Goal: Task Accomplishment & Management: Complete application form

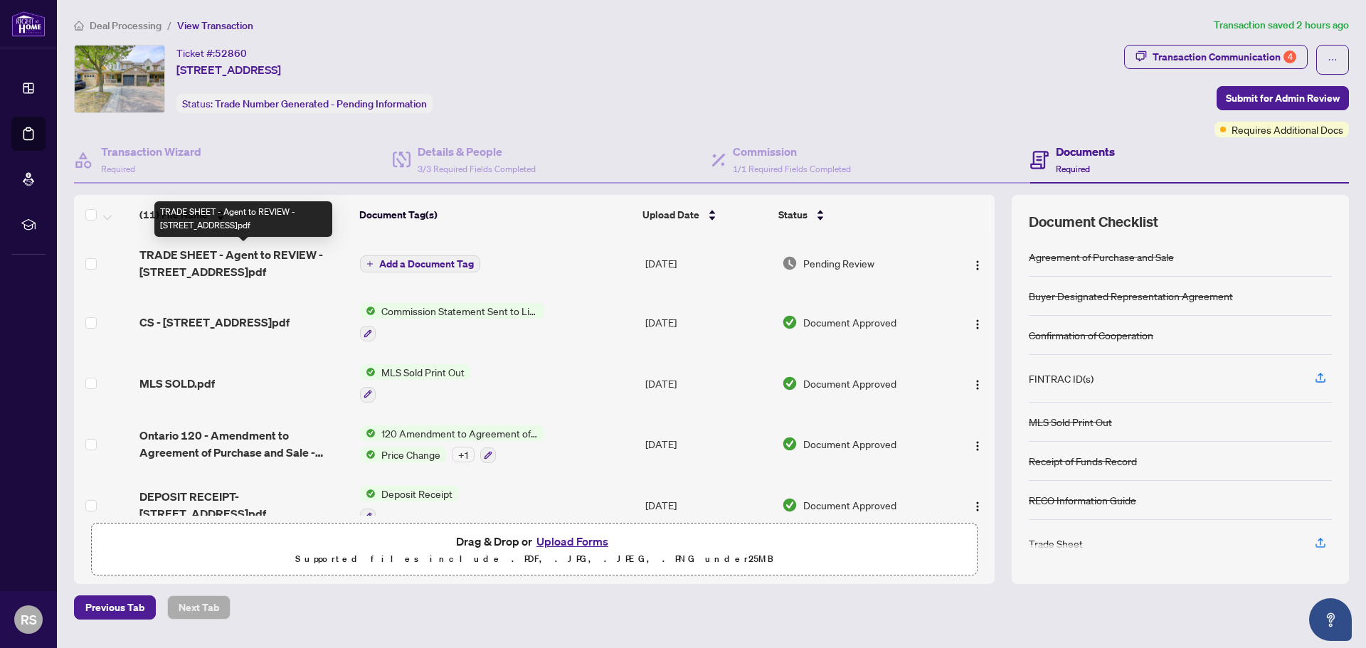
click at [252, 255] on span "TRADE SHEET - Agent to REVIEW - [STREET_ADDRESS]pdf" at bounding box center [243, 263] width 209 height 34
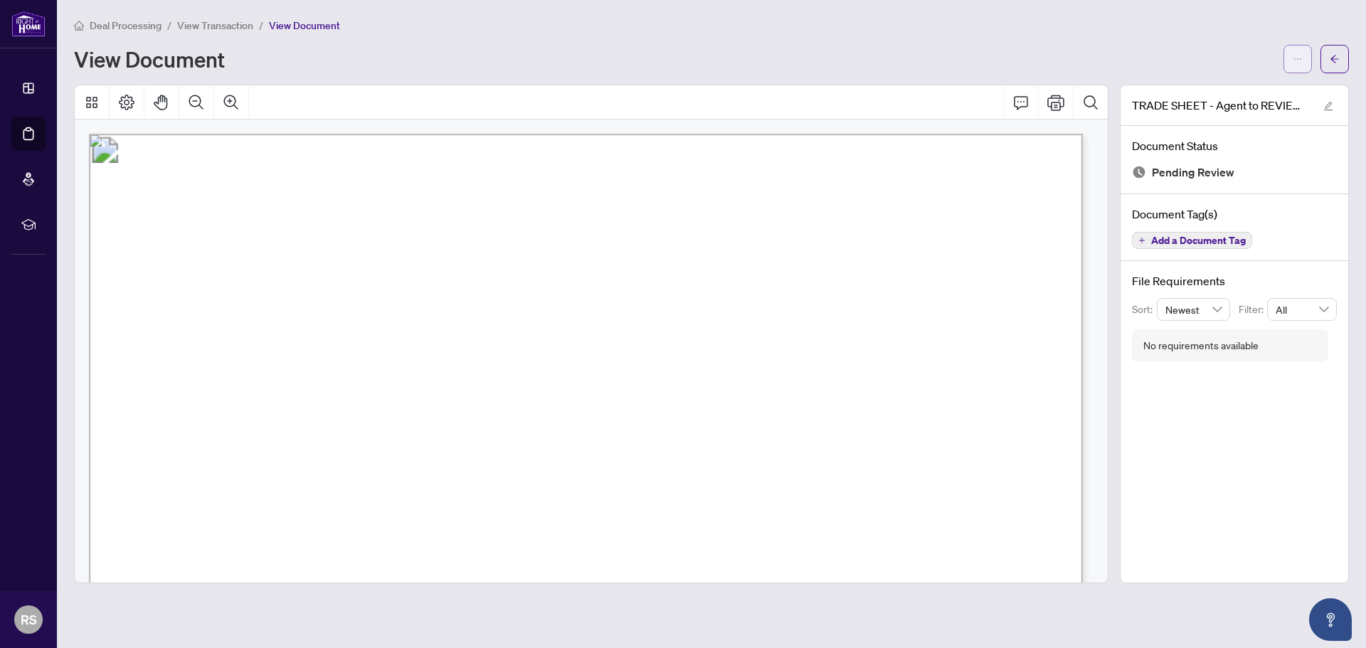
click at [1305, 52] on button "button" at bounding box center [1297, 59] width 28 height 28
click at [1224, 85] on span "Download" at bounding box center [1246, 90] width 108 height 16
click at [511, 51] on div "View Document" at bounding box center [674, 59] width 1201 height 23
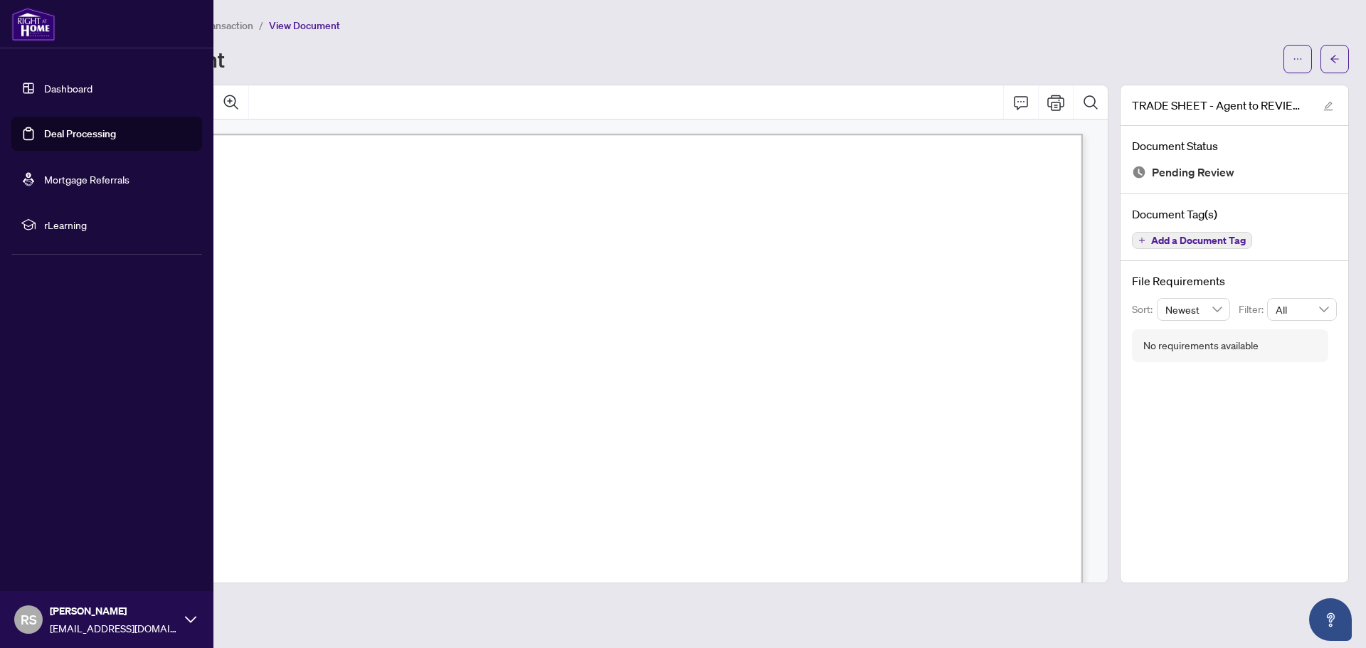
click at [44, 137] on link "Deal Processing" at bounding box center [80, 133] width 72 height 13
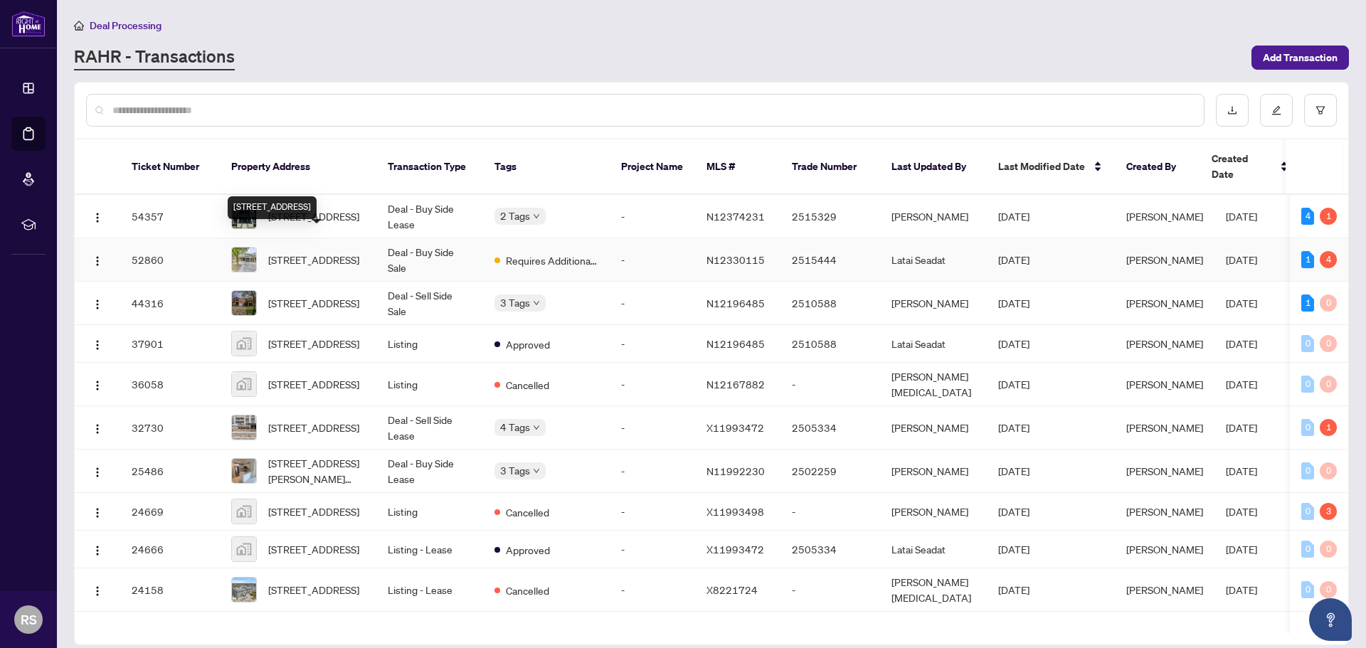
click at [291, 252] on span "[STREET_ADDRESS]" at bounding box center [313, 260] width 91 height 16
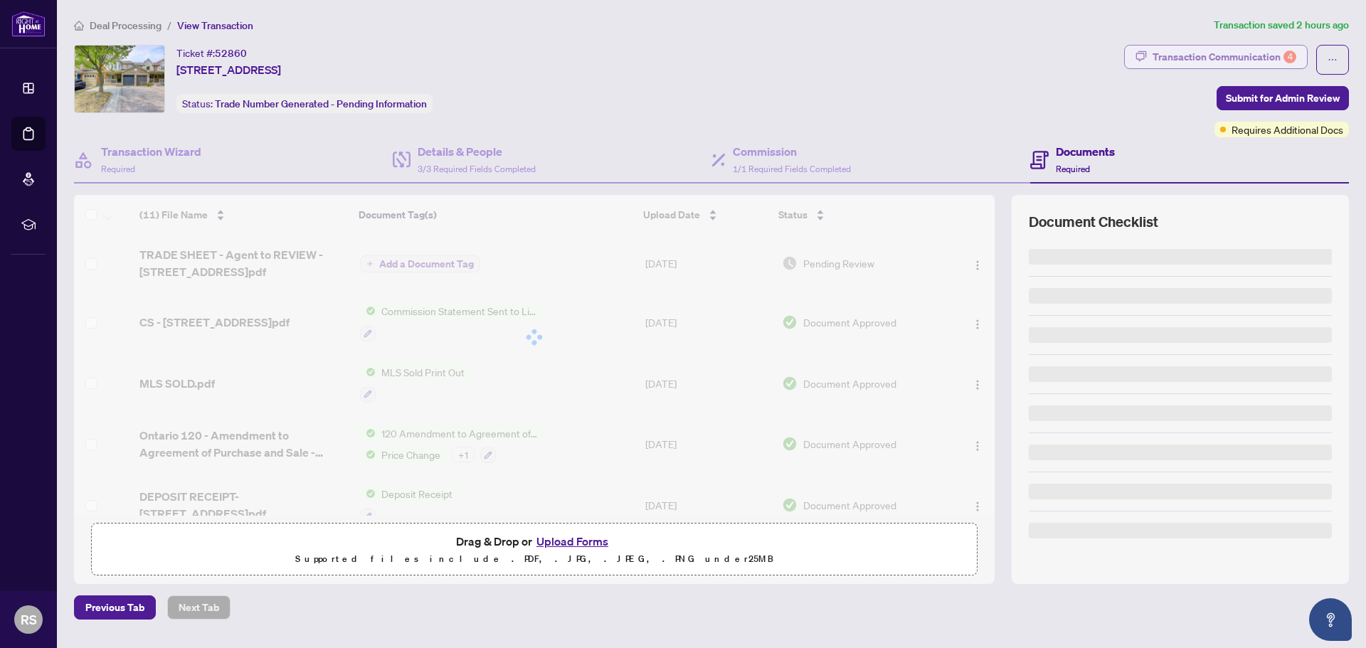
click at [1249, 55] on div "Transaction Communication 4" at bounding box center [1224, 57] width 144 height 23
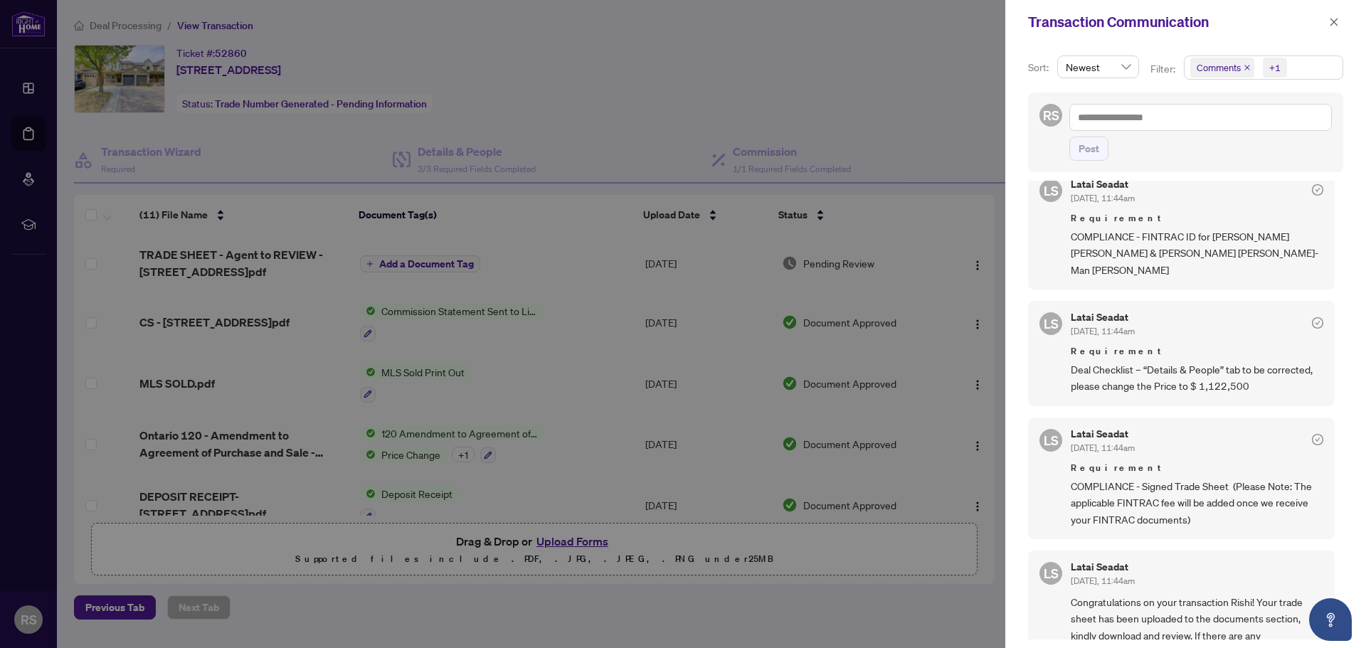
scroll to position [409, 0]
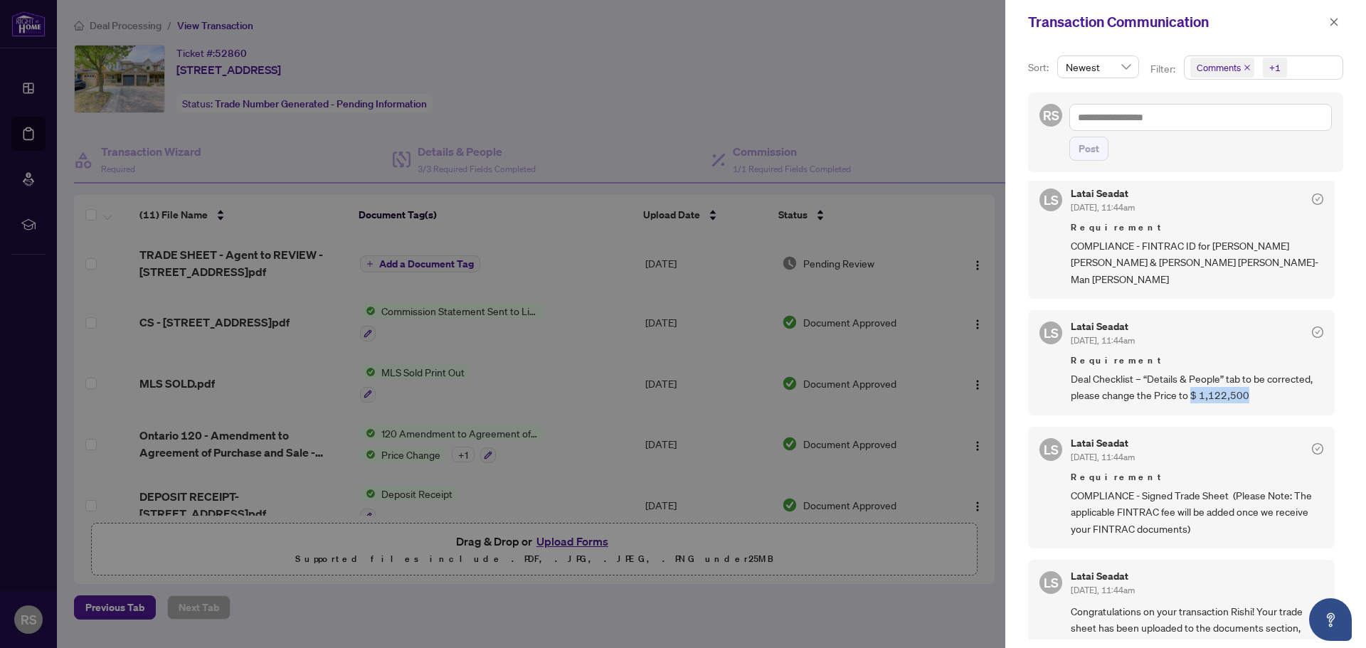
drag, startPoint x: 1247, startPoint y: 381, endPoint x: 1190, endPoint y: 379, distance: 56.9
click at [1190, 379] on span "Deal Checklist – “Details & People” tab to be corrected, please change the Pric…" at bounding box center [1197, 387] width 253 height 33
copy span "$ 1,122,500"
click at [1336, 21] on icon "close" at bounding box center [1334, 22] width 10 height 10
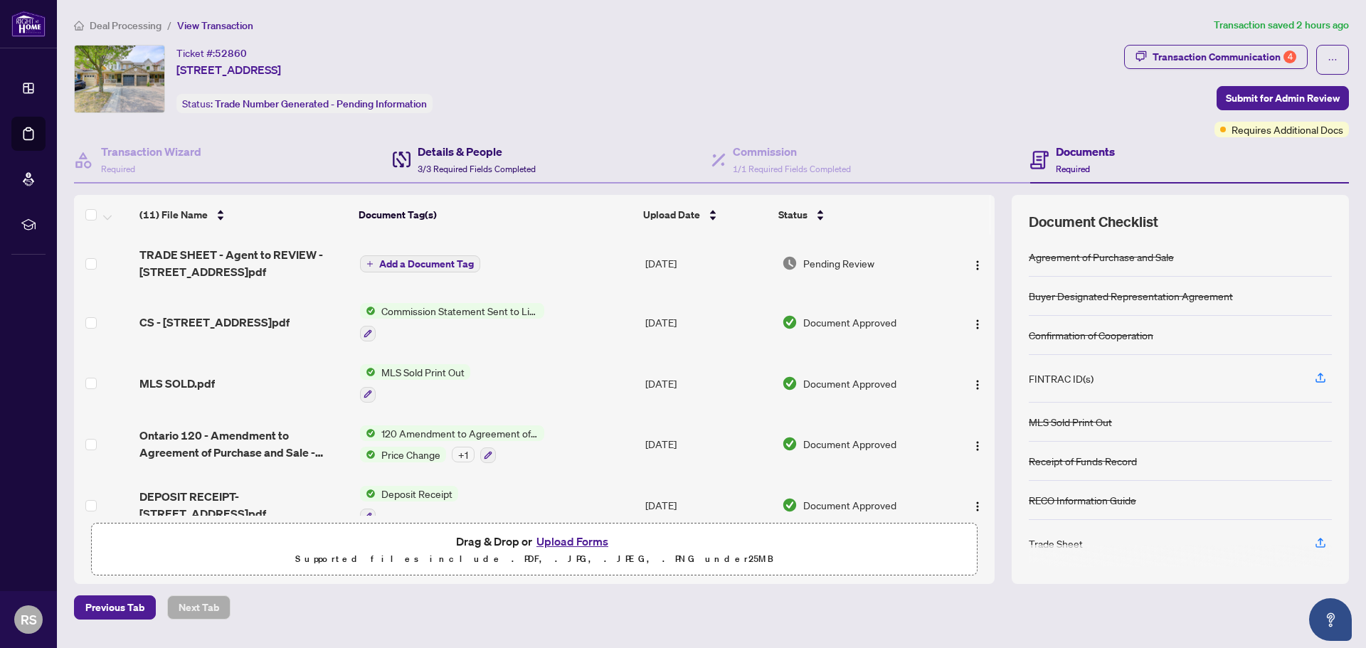
click at [482, 156] on h4 "Details & People" at bounding box center [477, 151] width 118 height 17
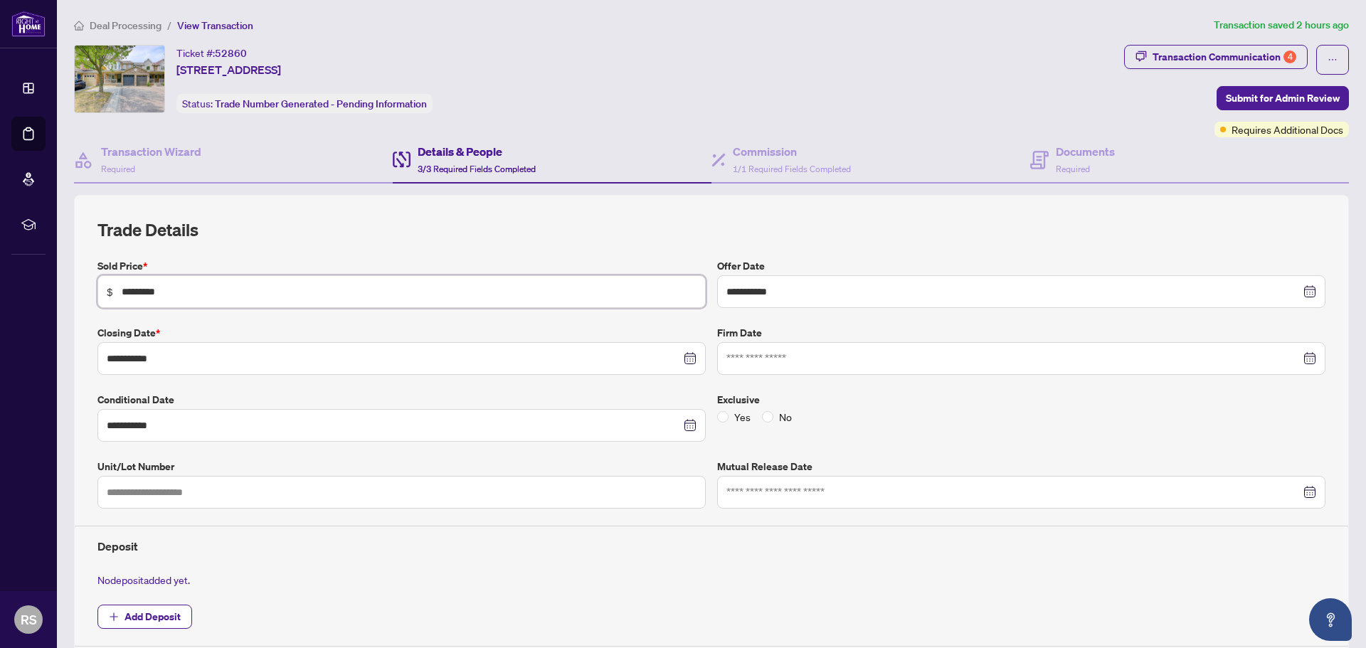
drag, startPoint x: 204, startPoint y: 297, endPoint x: 46, endPoint y: 285, distance: 159.1
click at [46, 285] on div "**********" at bounding box center [683, 324] width 1366 height 648
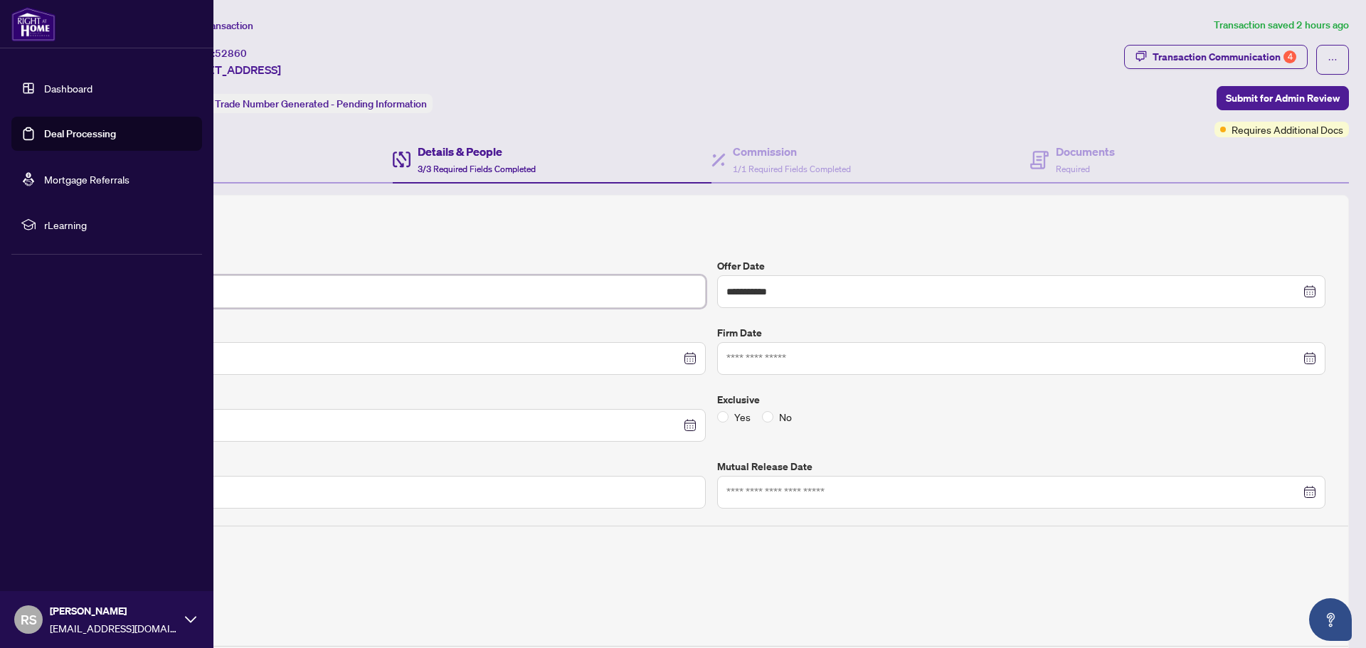
paste input "text"
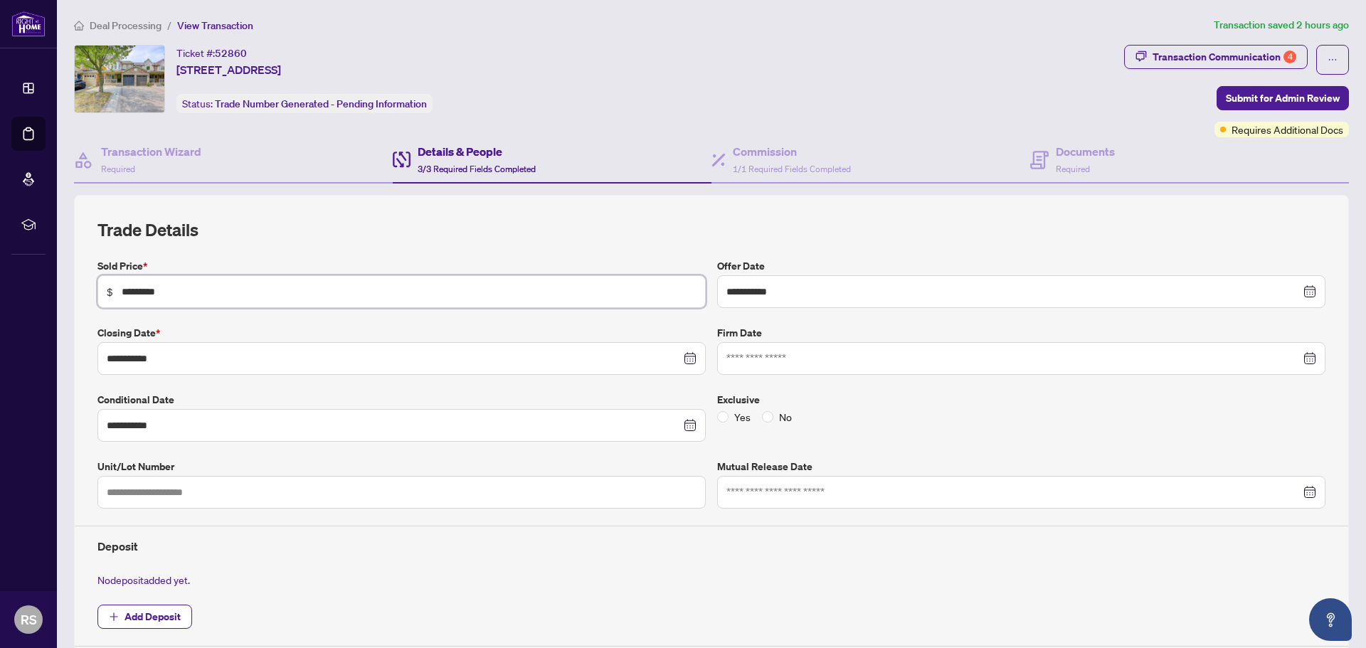
type input "*********"
click at [355, 223] on h2 "Trade Details" at bounding box center [711, 229] width 1228 height 23
click at [1296, 90] on span "Submit for Admin Review" at bounding box center [1283, 98] width 114 height 23
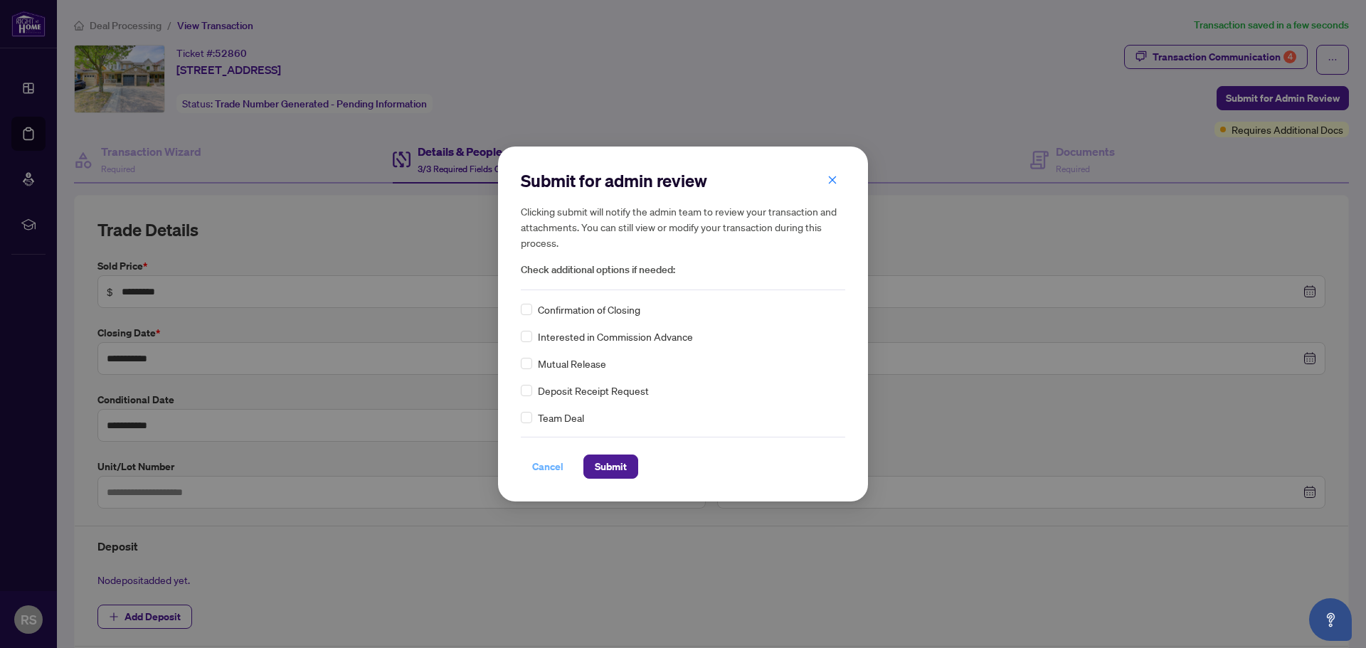
click at [552, 468] on span "Cancel" at bounding box center [547, 466] width 31 height 23
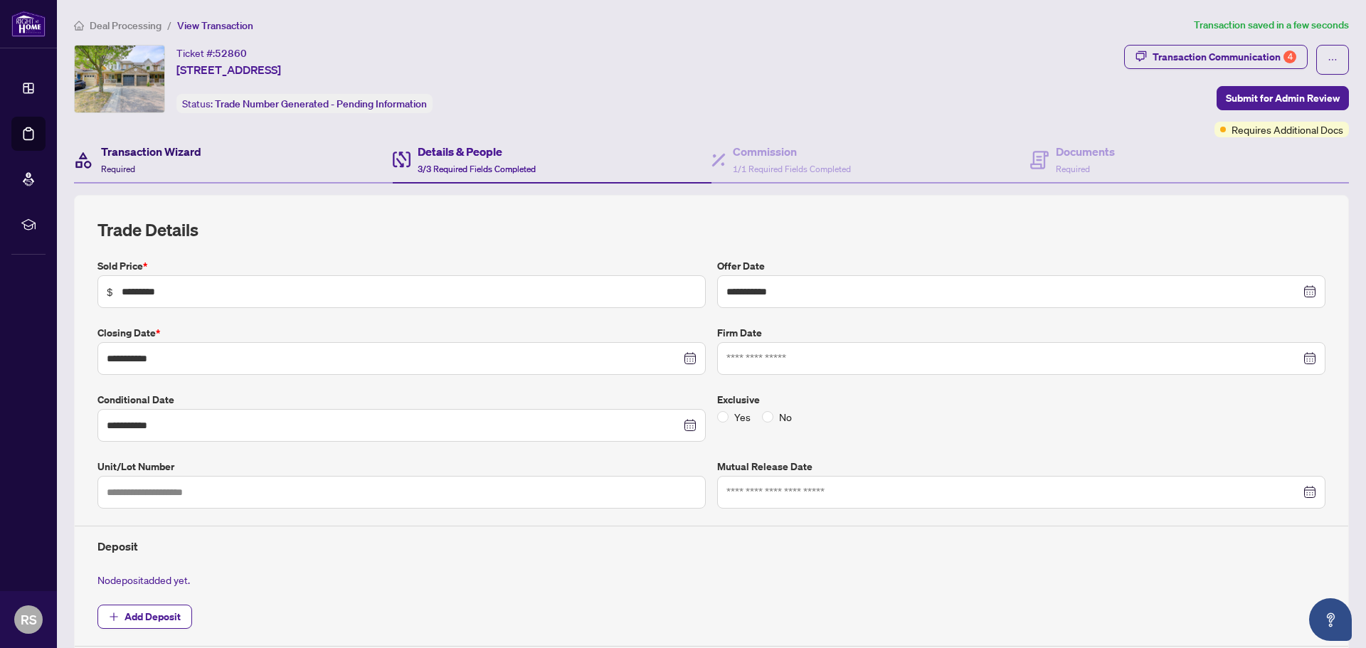
click at [137, 143] on h4 "Transaction Wizard" at bounding box center [151, 151] width 100 height 17
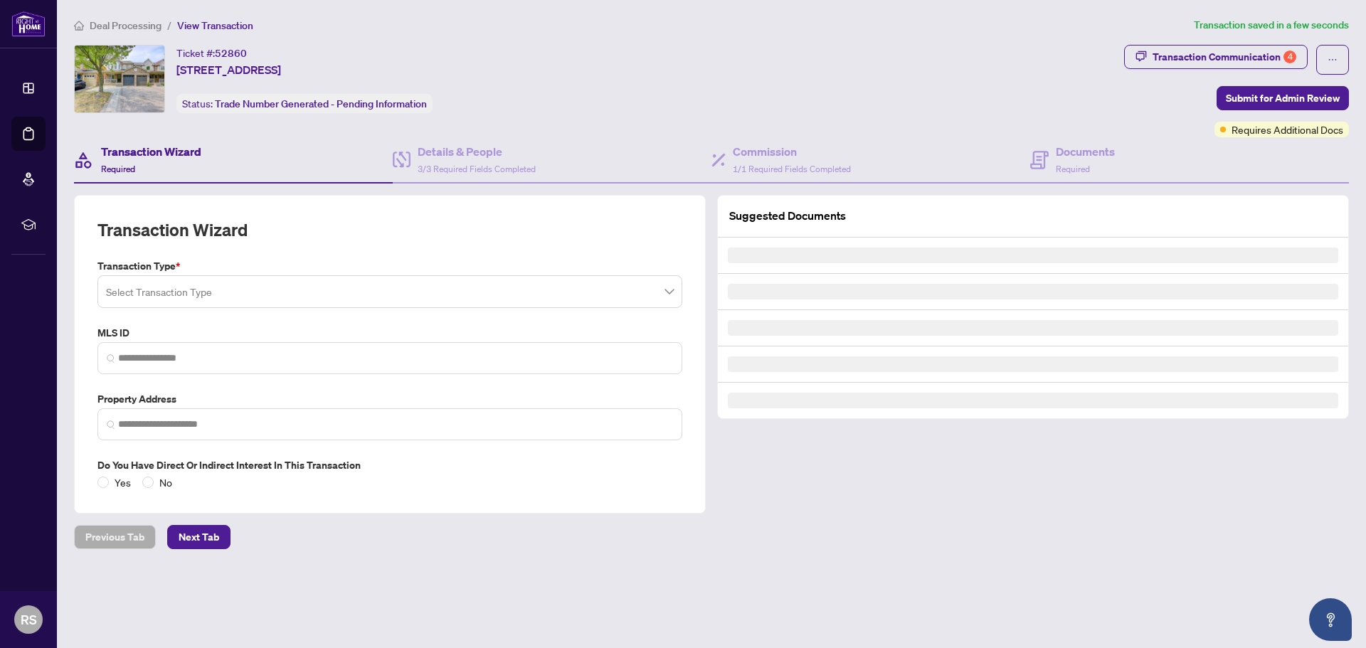
type input "*********"
type input "**********"
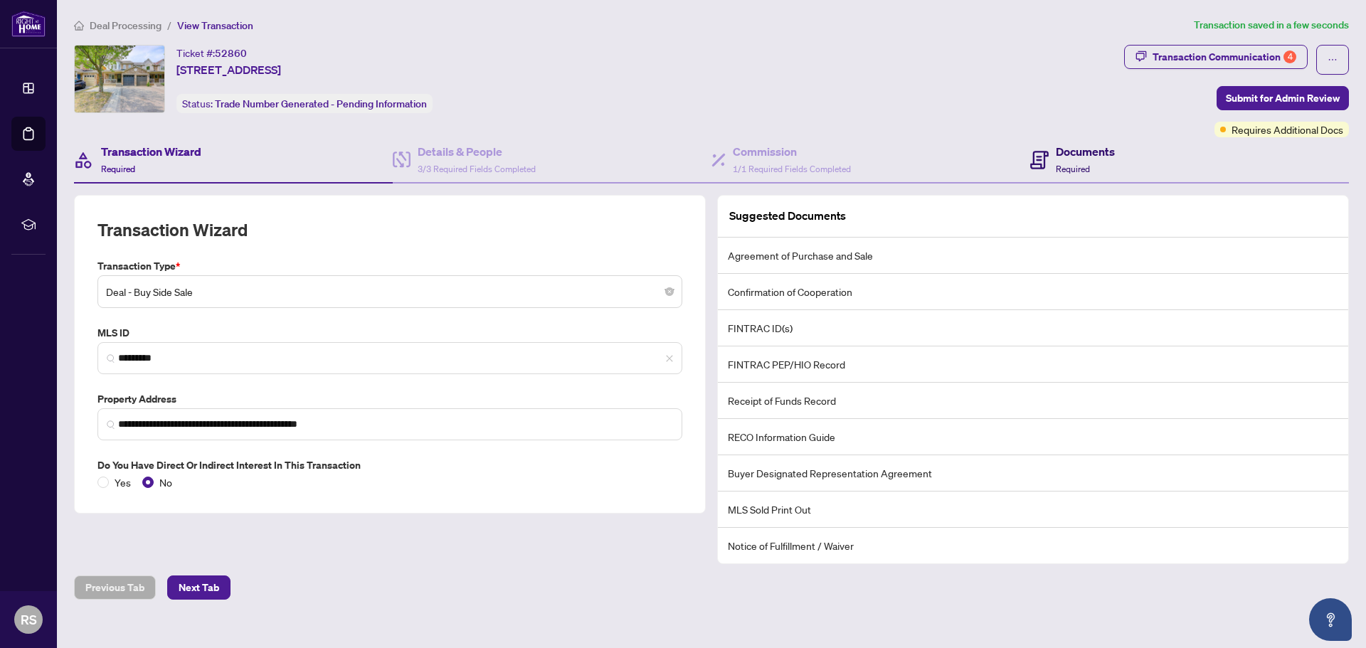
click at [1056, 157] on h4 "Documents" at bounding box center [1085, 151] width 59 height 17
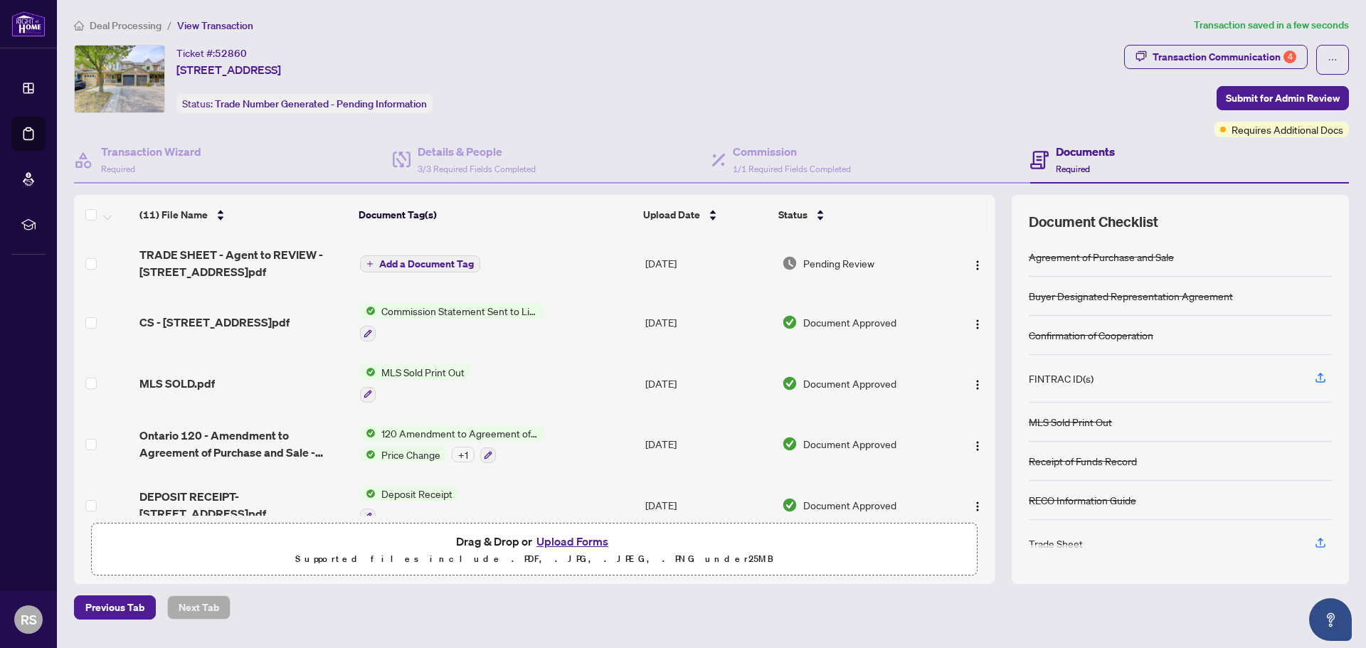
click at [566, 541] on button "Upload Forms" at bounding box center [572, 541] width 80 height 18
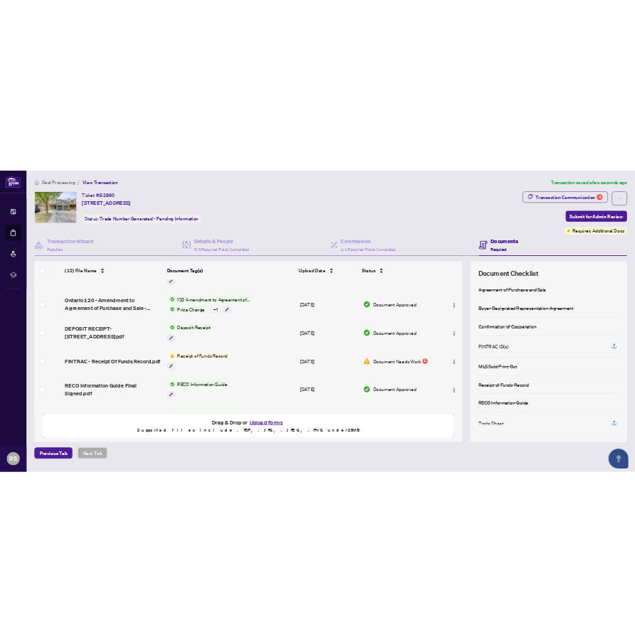
scroll to position [231, 0]
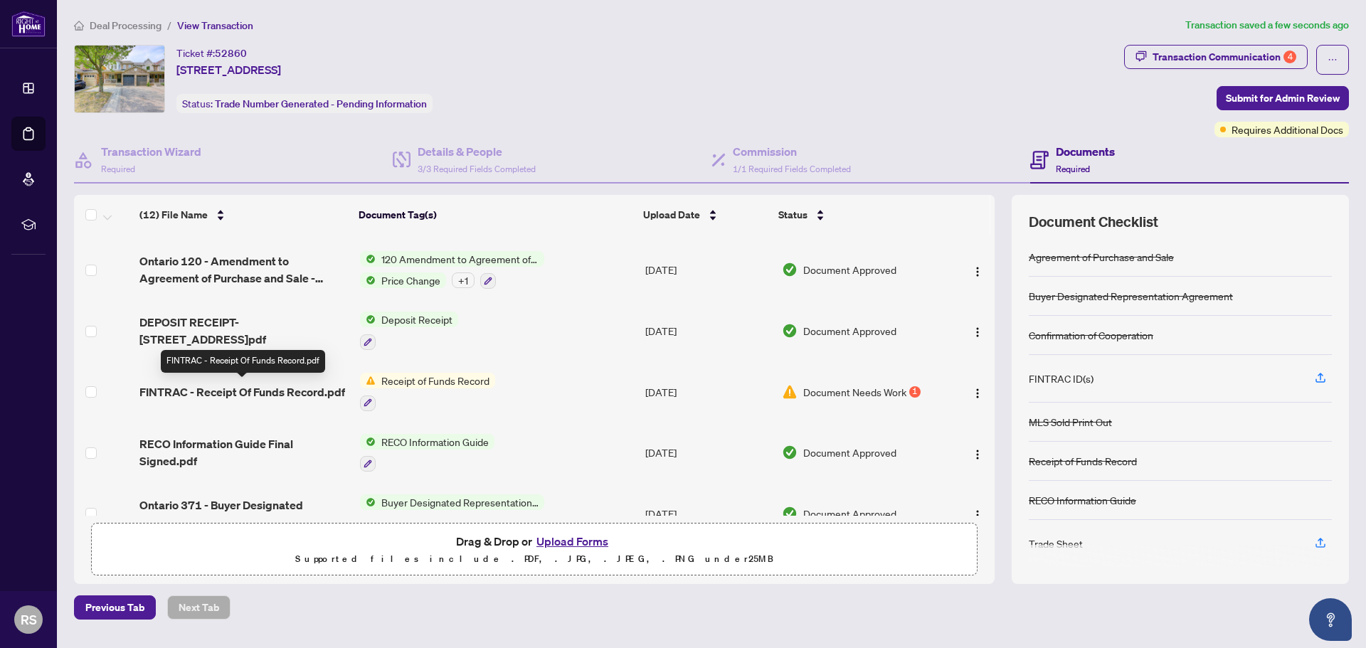
click at [275, 388] on span "FINTRAC - Receipt Of Funds Record.pdf" at bounding box center [242, 391] width 206 height 17
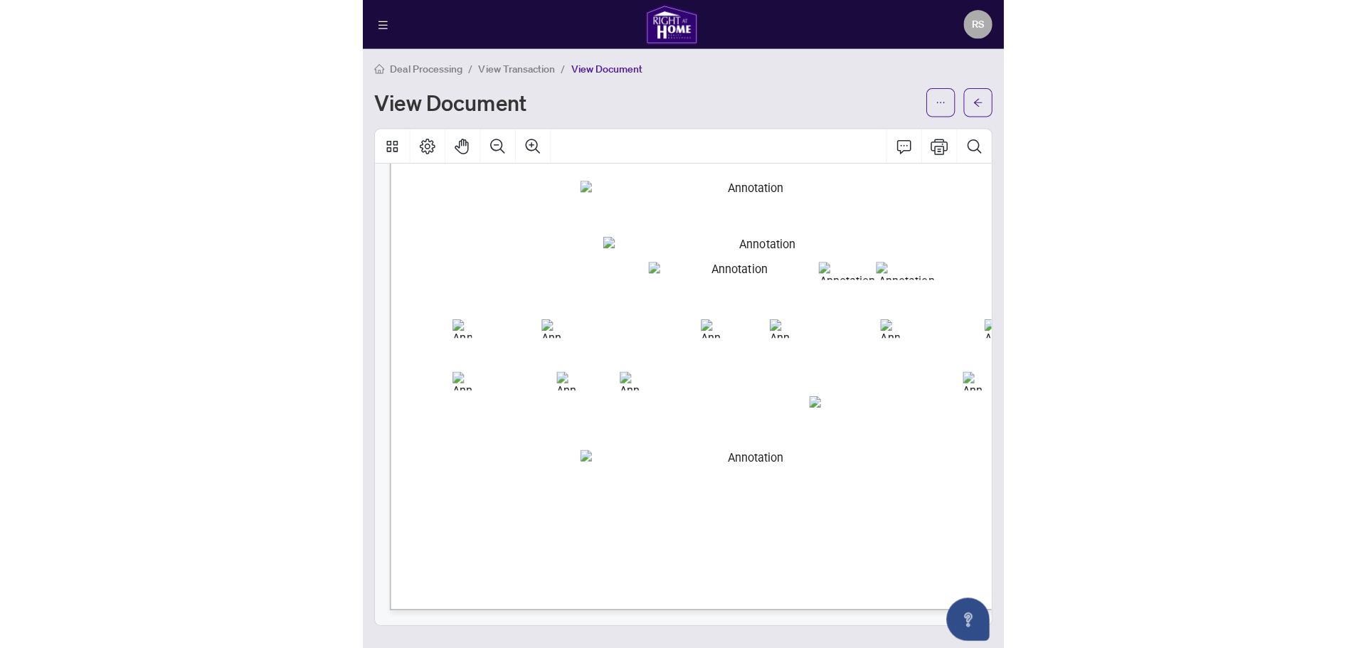
scroll to position [1490, 0]
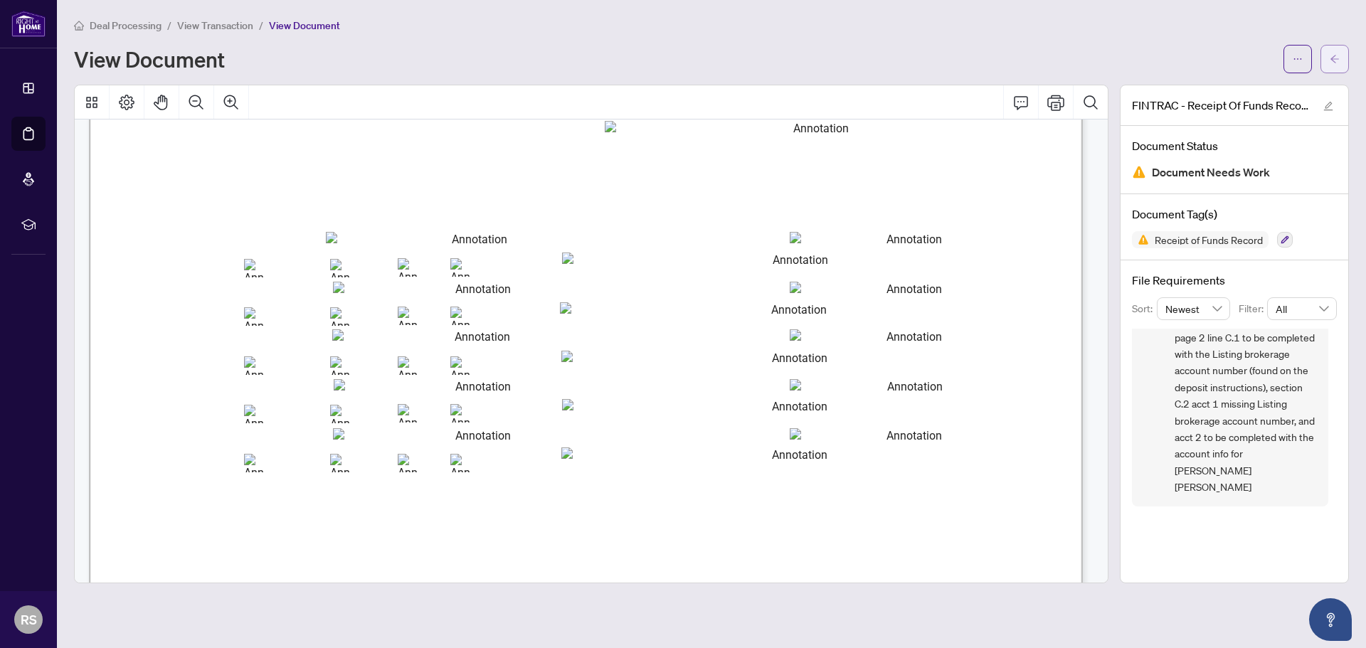
click at [1325, 65] on button "button" at bounding box center [1334, 59] width 28 height 28
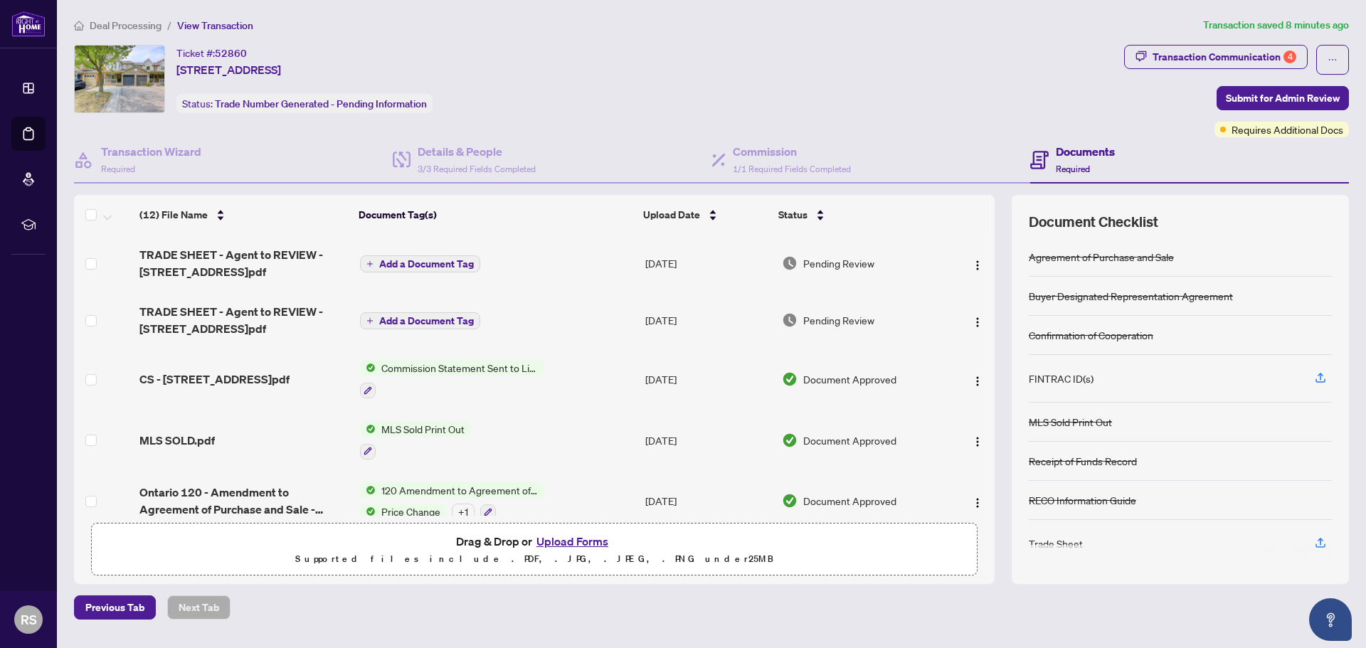
click at [563, 543] on button "Upload Forms" at bounding box center [572, 541] width 80 height 18
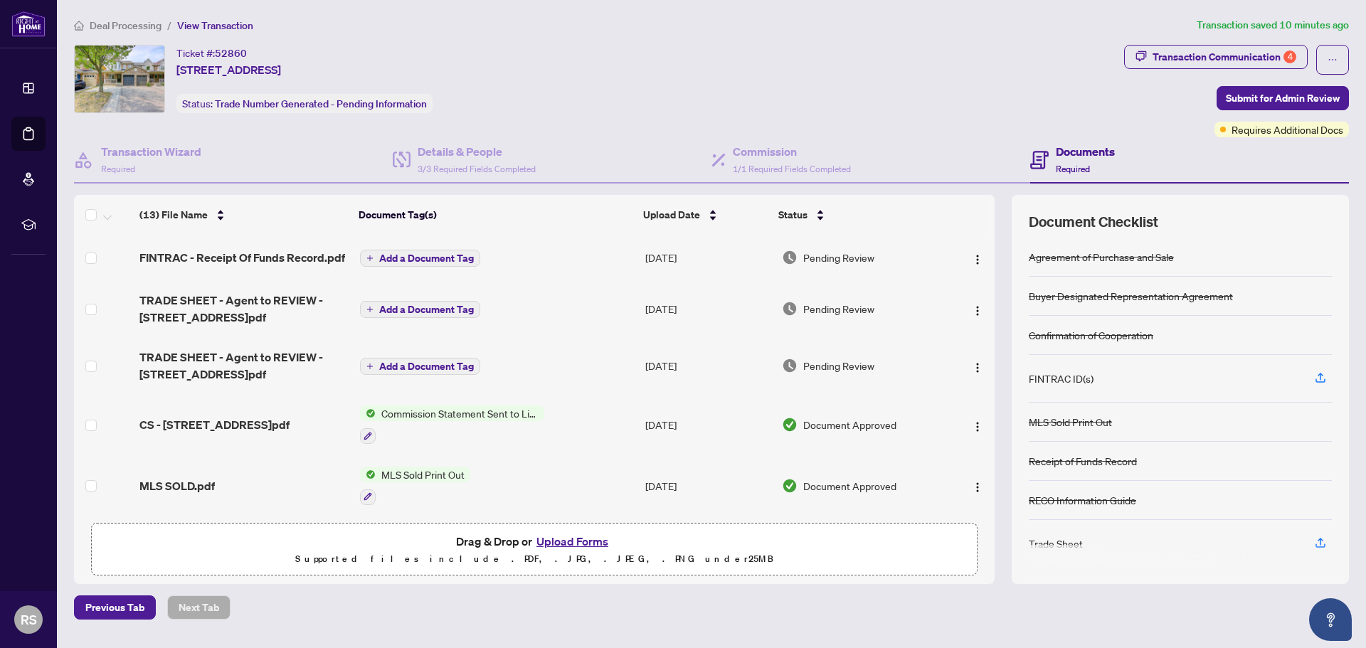
click at [546, 541] on button "Upload Forms" at bounding box center [572, 541] width 80 height 18
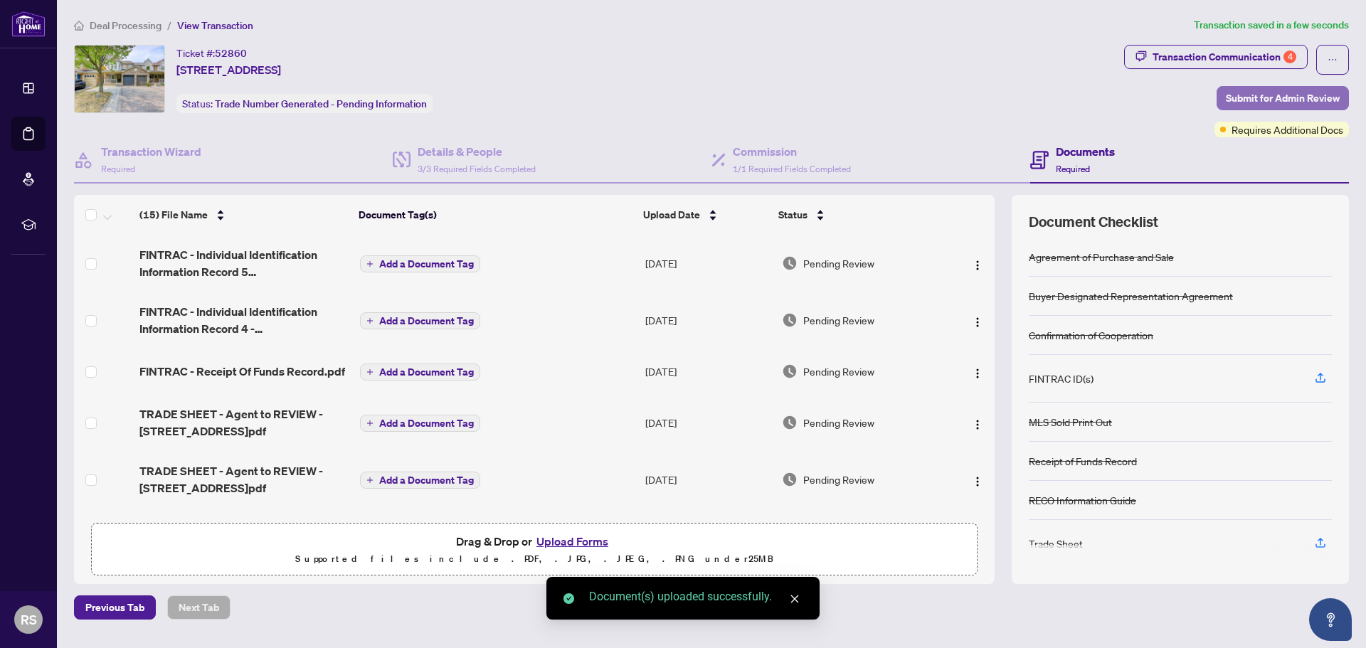
click at [1287, 92] on span "Submit for Admin Review" at bounding box center [1283, 98] width 114 height 23
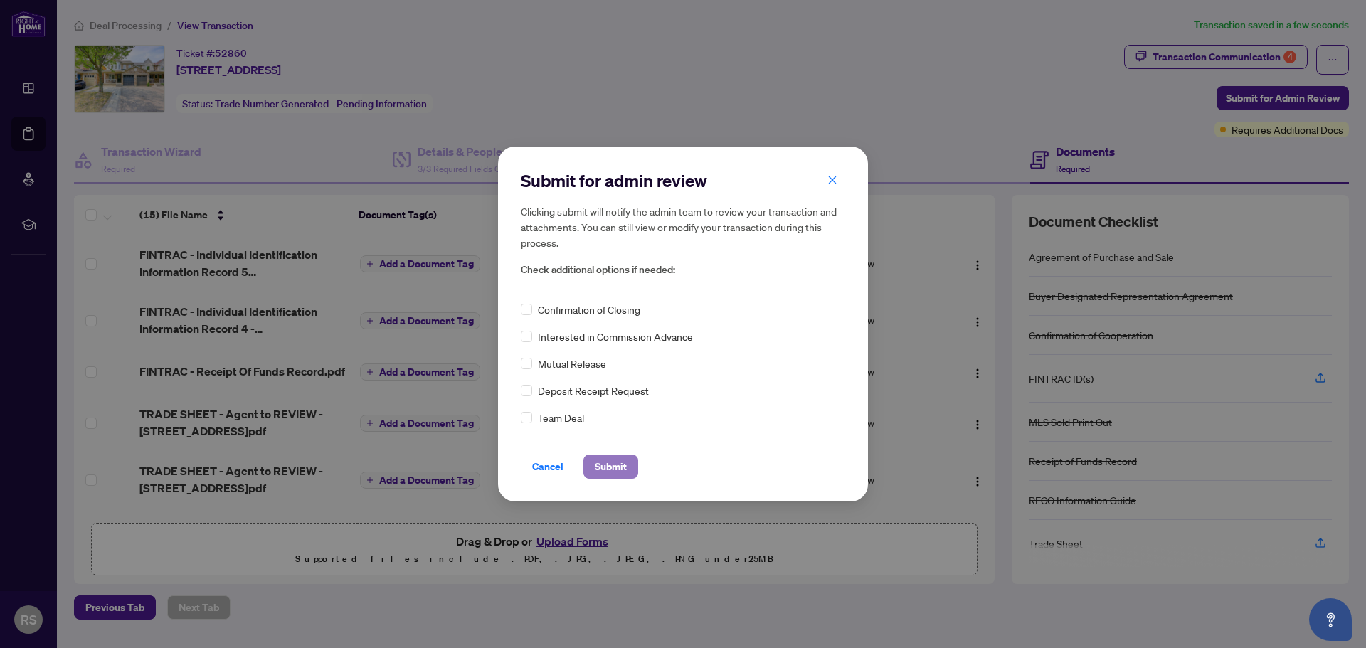
click at [617, 468] on span "Submit" at bounding box center [611, 466] width 32 height 23
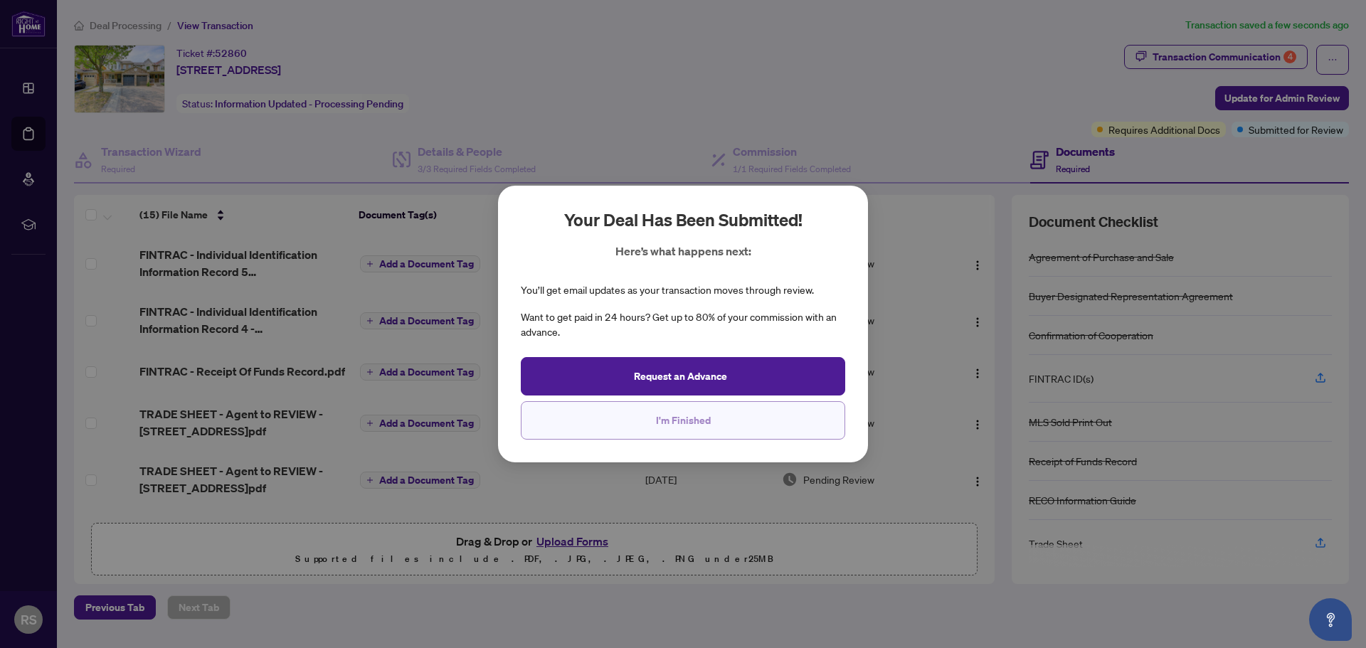
click at [667, 428] on span "I'm Finished" at bounding box center [683, 420] width 55 height 23
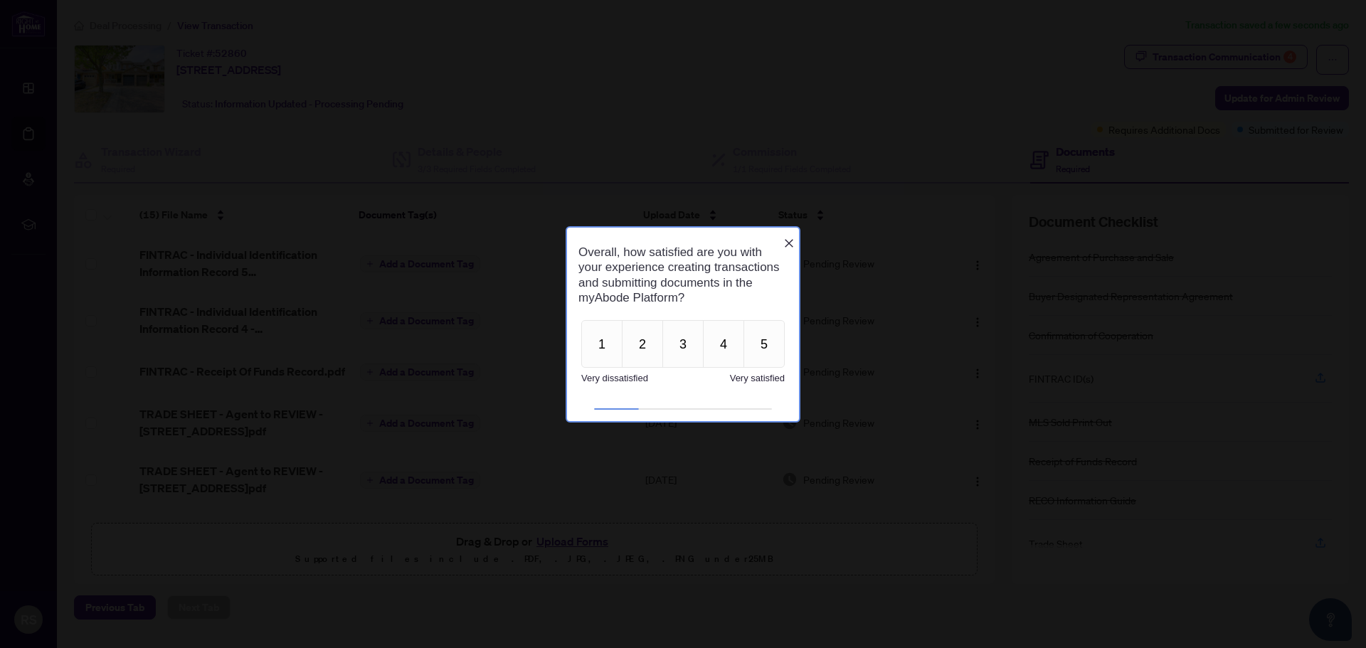
click at [784, 238] on icon "Close button" at bounding box center [788, 243] width 11 height 11
